Goal: Transaction & Acquisition: Purchase product/service

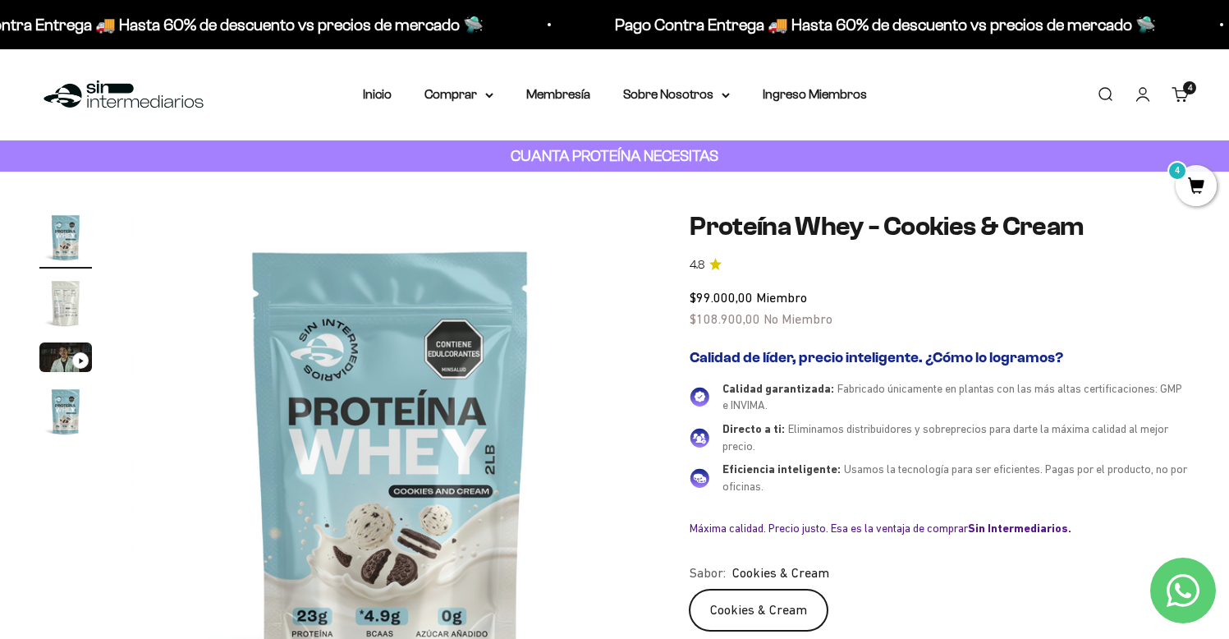
click at [1195, 179] on span "4" at bounding box center [1196, 185] width 41 height 41
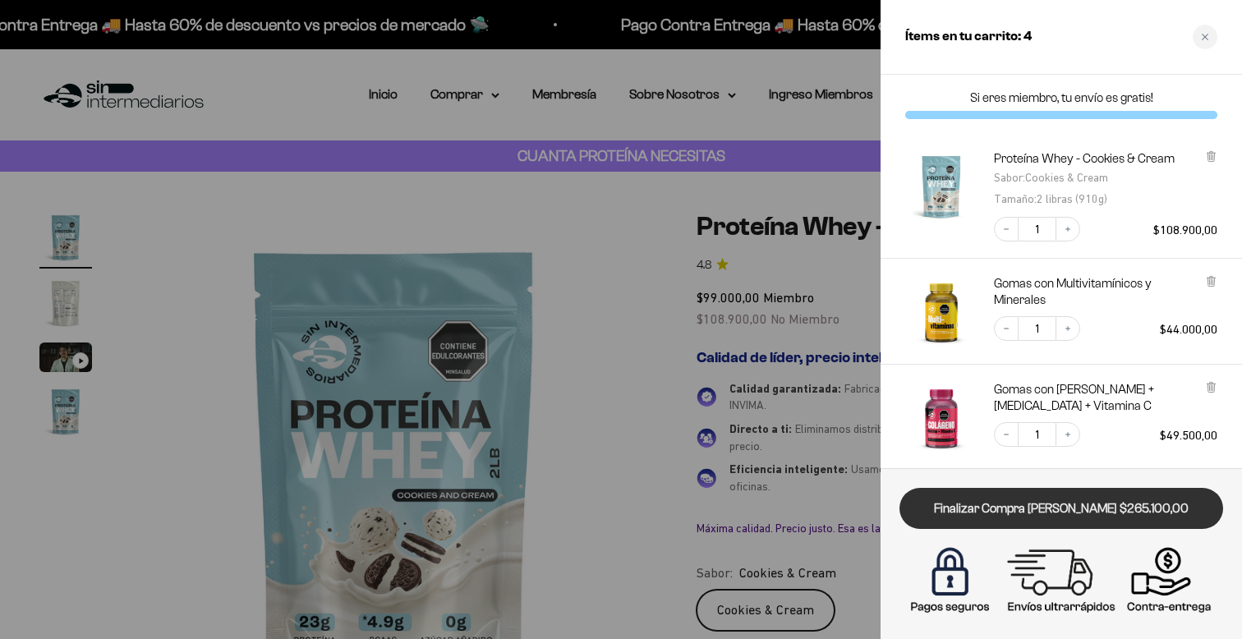
click at [1107, 506] on link "Finalizar Compra [PERSON_NAME] $265.100,00" at bounding box center [1061, 509] width 324 height 42
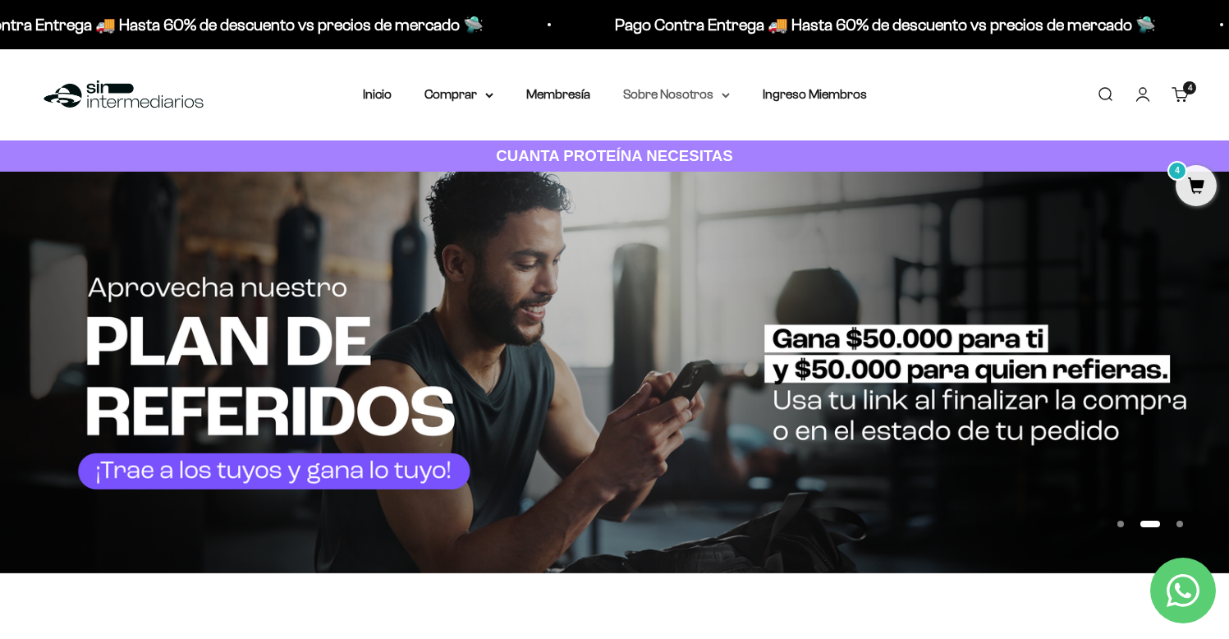
click at [696, 92] on summary "Sobre Nosotros" at bounding box center [676, 94] width 107 height 21
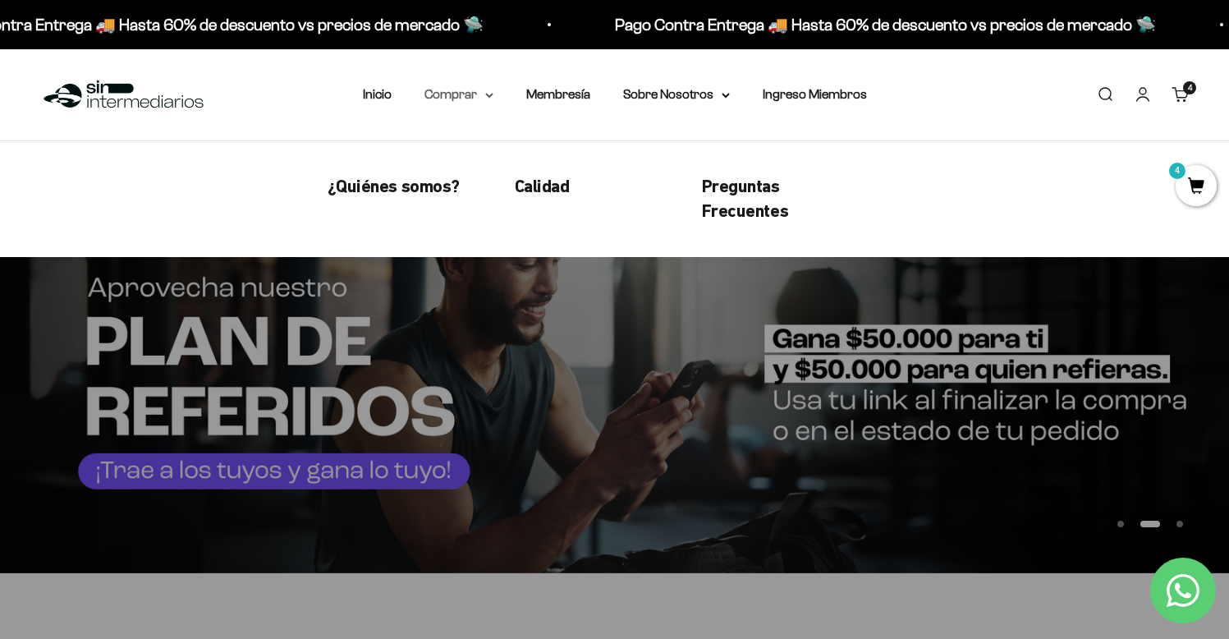
click at [473, 94] on summary "Comprar" at bounding box center [459, 94] width 69 height 21
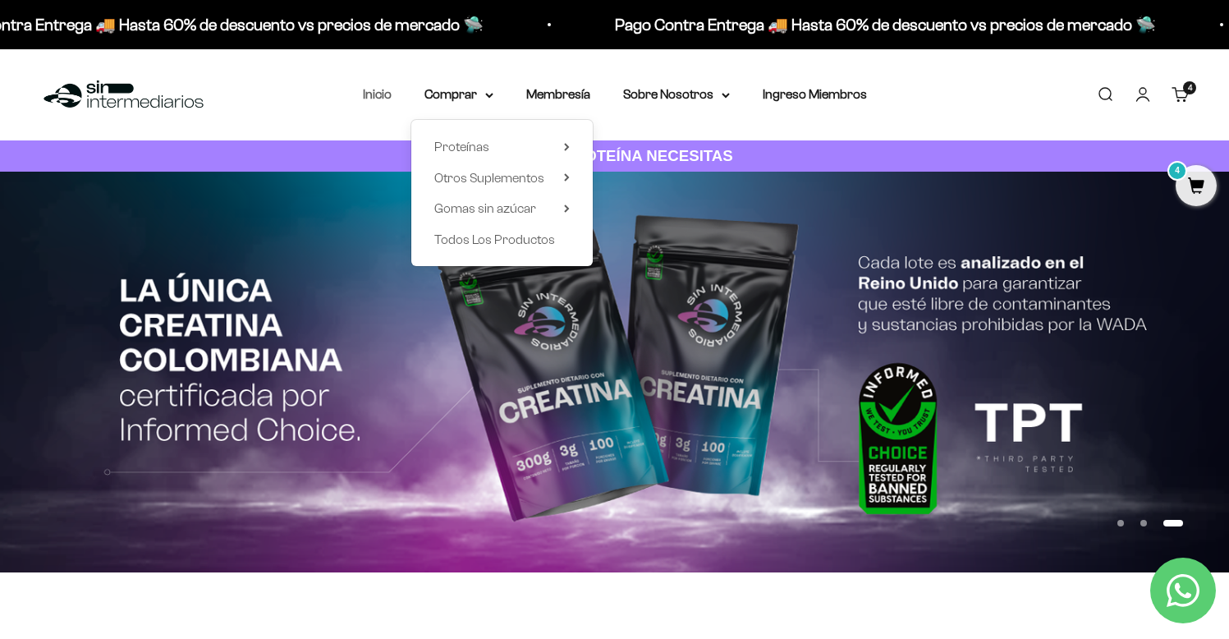
click at [384, 95] on link "Inicio" at bounding box center [377, 94] width 29 height 14
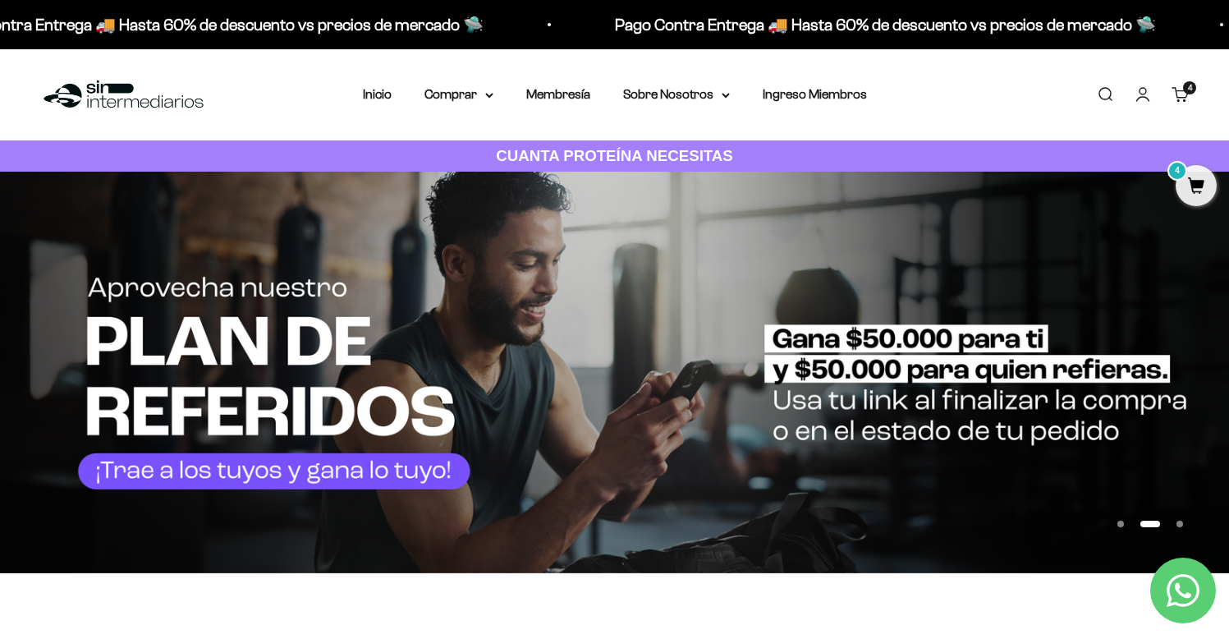
click at [1205, 177] on span "4" at bounding box center [1196, 185] width 41 height 41
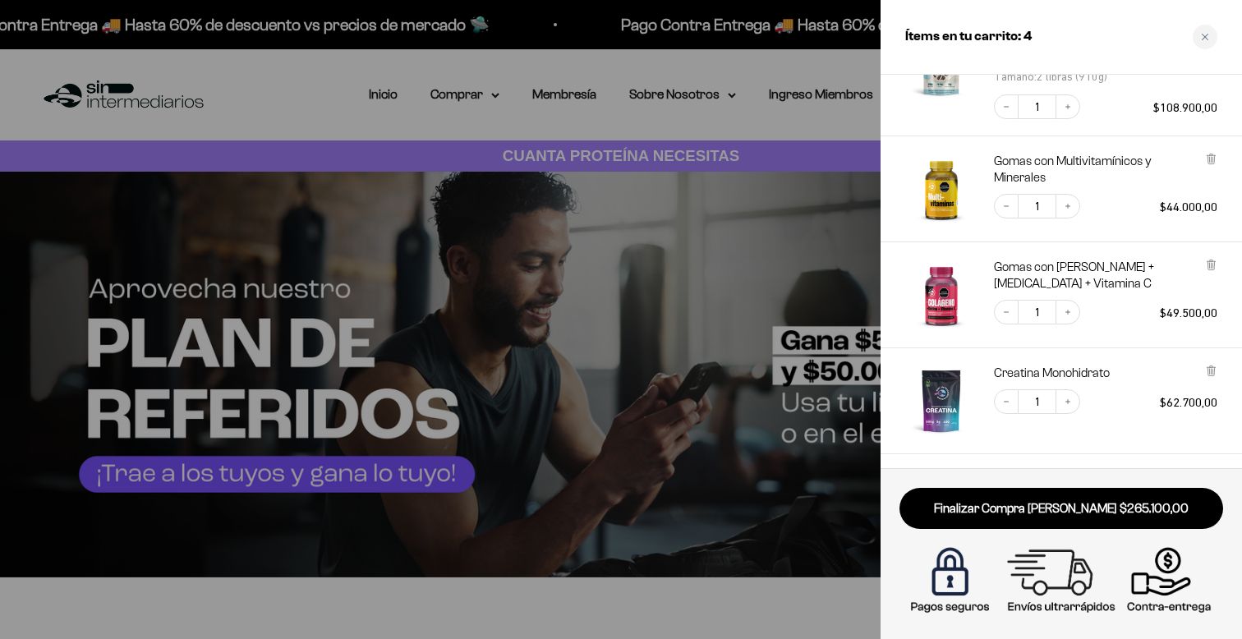
scroll to position [123, 0]
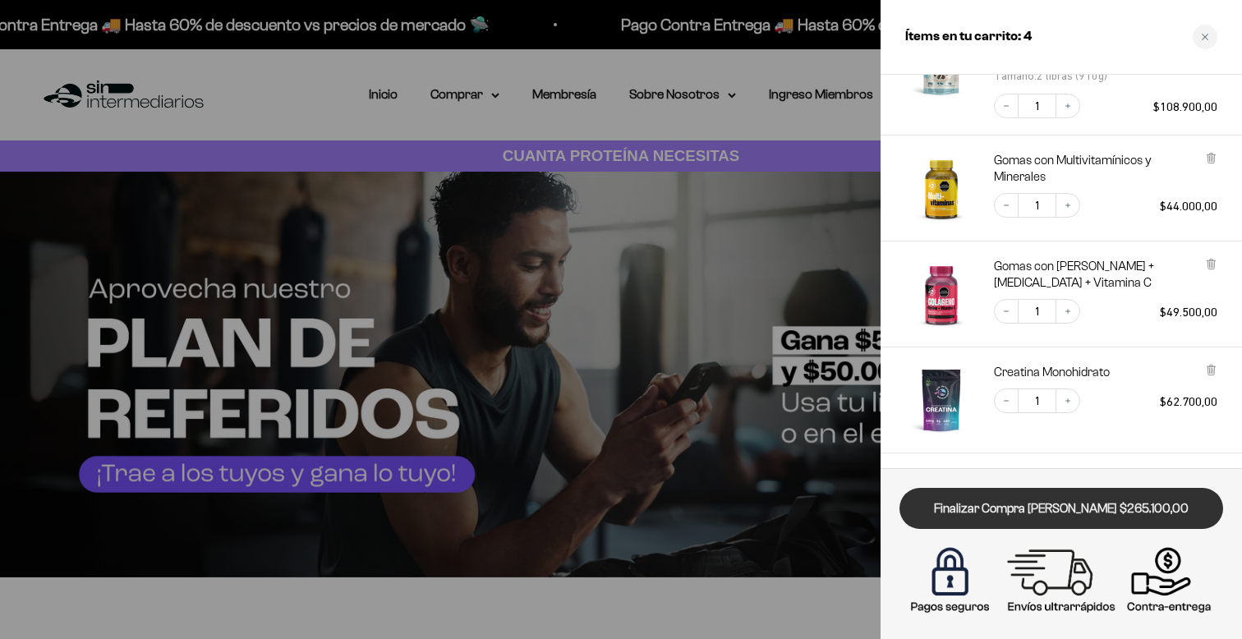
click at [947, 496] on link "Finalizar Compra [PERSON_NAME] $265.100,00" at bounding box center [1061, 509] width 324 height 42
